Goal: Task Accomplishment & Management: Use online tool/utility

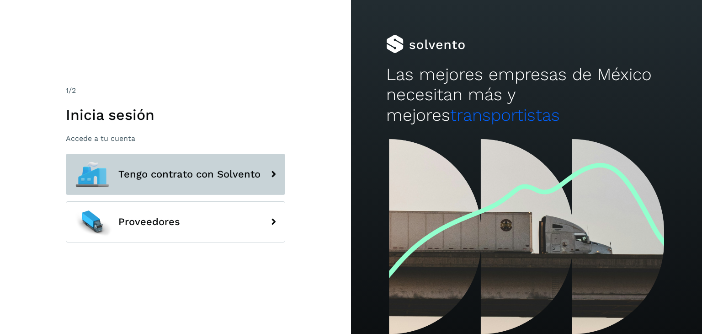
click at [193, 181] on button "Tengo contrato con Solvento" at bounding box center [175, 174] width 219 height 41
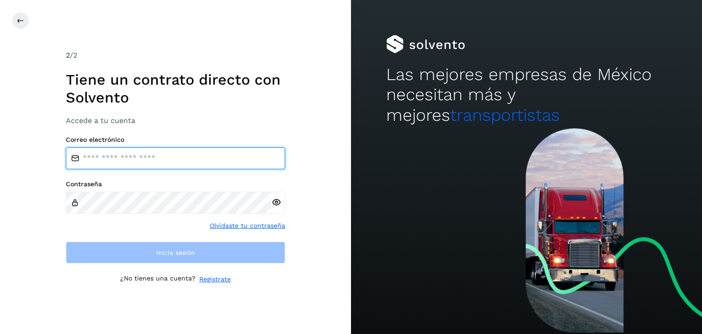
type input "**********"
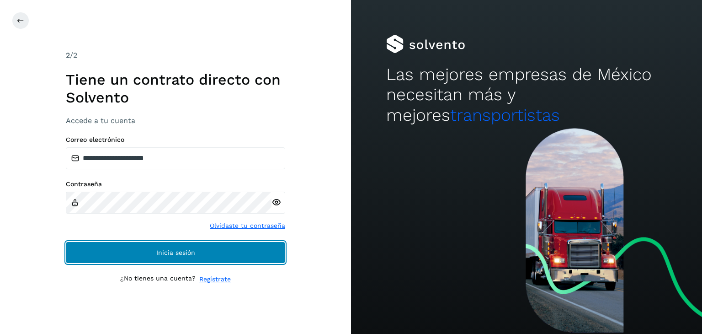
click at [194, 254] on span "Inicia sesión" at bounding box center [175, 252] width 39 height 6
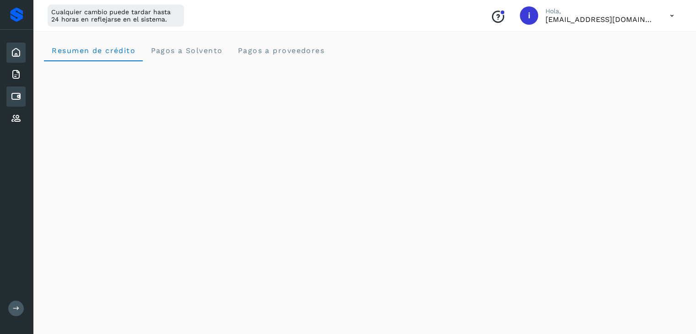
click at [19, 96] on icon at bounding box center [16, 96] width 11 height 11
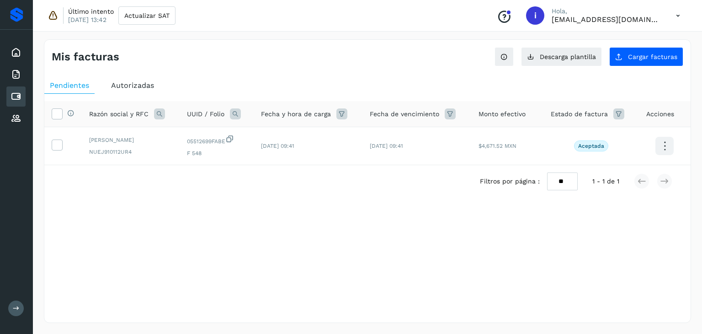
click at [359, 330] on div "Mis facturas Ver instrucciones para cargar Facturas Descarga plantilla Cargar f…" at bounding box center [367, 180] width 669 height 305
click at [638, 54] on span "Cargar facturas" at bounding box center [652, 57] width 49 height 6
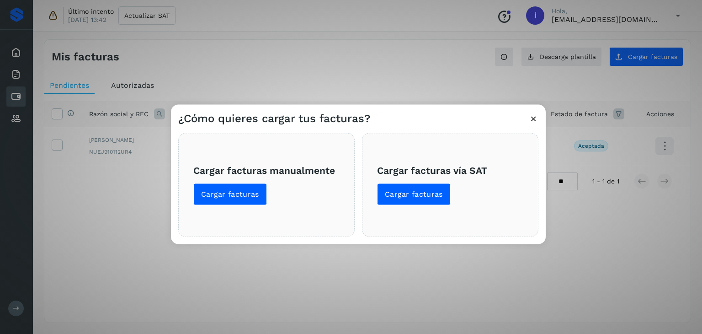
click at [225, 205] on div "Cargar facturas manualmente Cargar facturas" at bounding box center [266, 185] width 177 height 104
click at [234, 191] on span "Cargar facturas" at bounding box center [230, 194] width 58 height 10
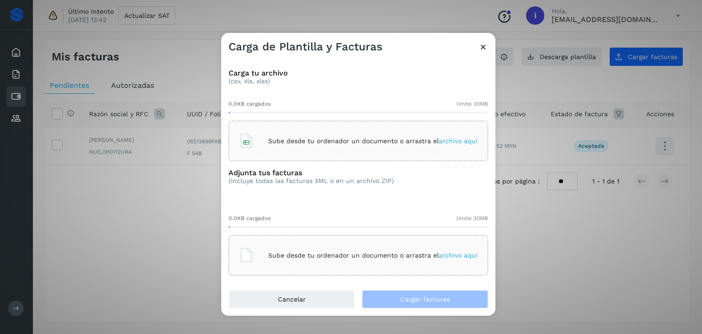
click at [331, 142] on p "Sube desde tu ordenador un documento o arrastra el archivo aquí" at bounding box center [372, 141] width 209 height 8
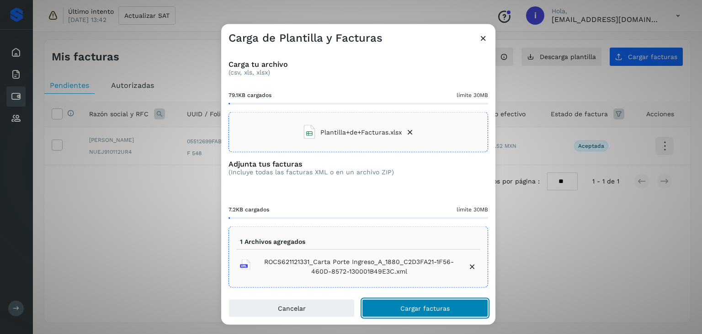
click at [439, 305] on span "Cargar facturas" at bounding box center [425, 308] width 49 height 6
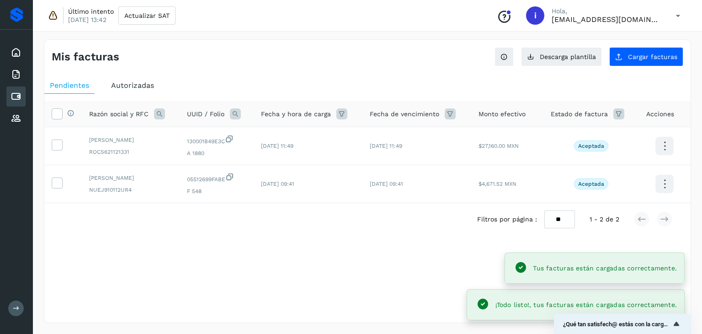
drag, startPoint x: 359, startPoint y: 123, endPoint x: 375, endPoint y: 70, distance: 56.4
click at [375, 70] on div "Mis facturas Ver instrucciones para cargar Facturas Descarga plantilla Cargar f…" at bounding box center [368, 181] width 648 height 284
